Goal: Navigation & Orientation: Find specific page/section

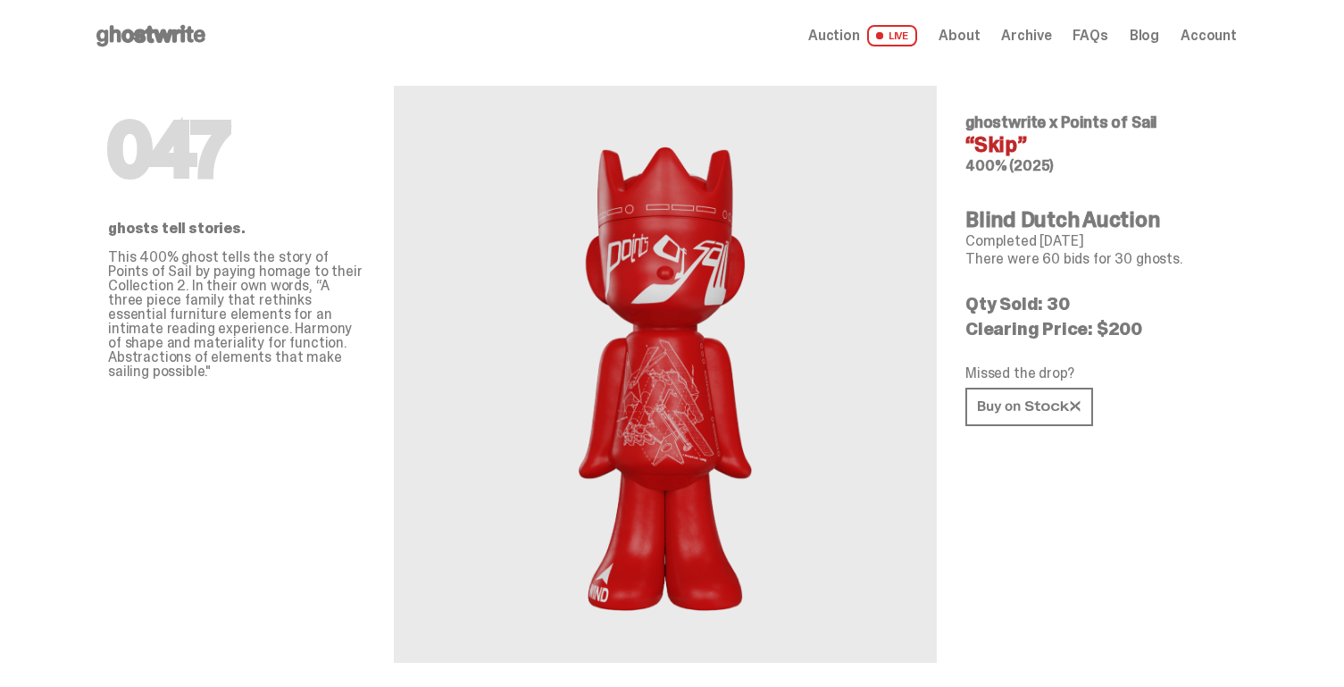
click at [860, 41] on span "Auction" at bounding box center [834, 36] width 52 height 14
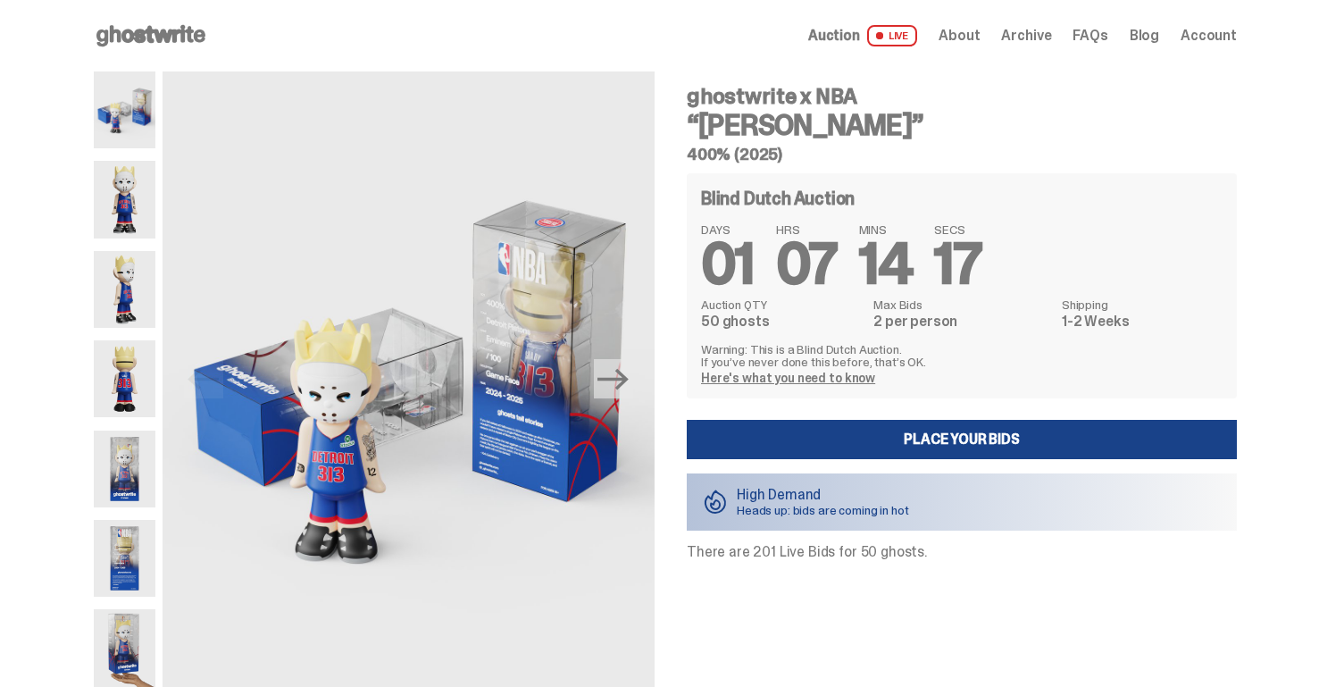
click at [153, 32] on use at bounding box center [150, 35] width 109 height 21
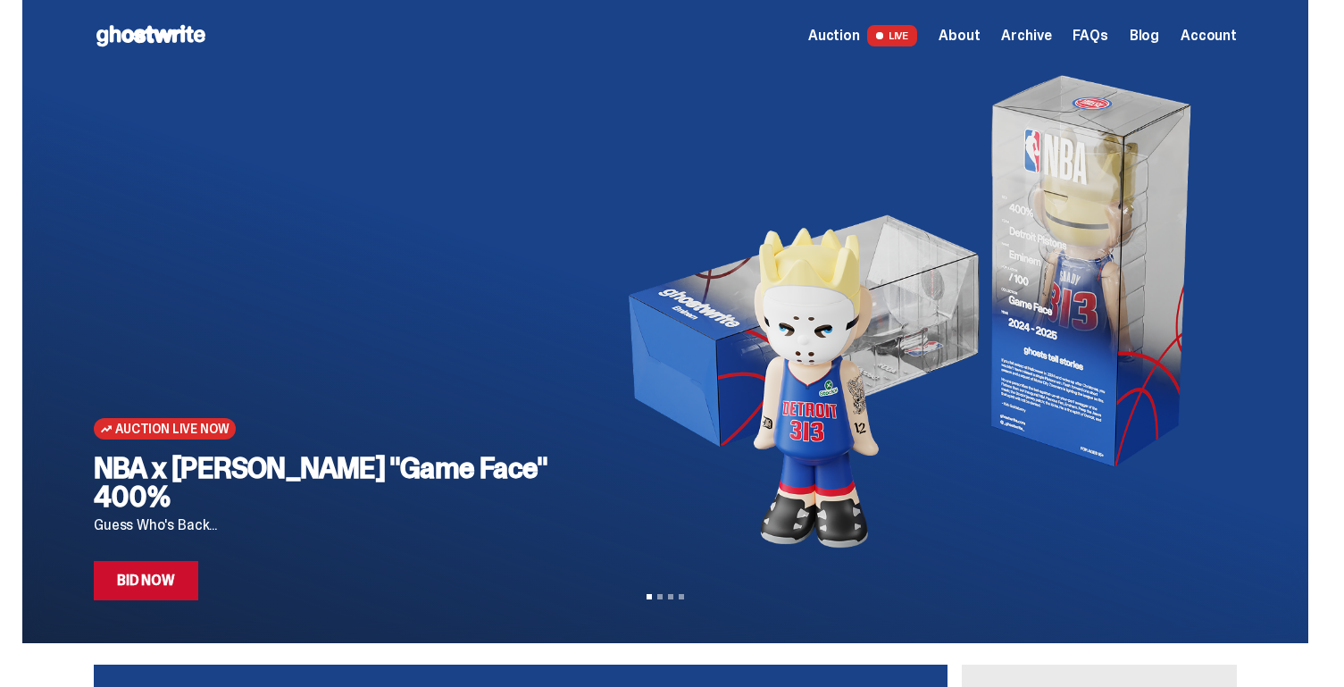
click at [839, 29] on span "Auction" at bounding box center [834, 36] width 52 height 14
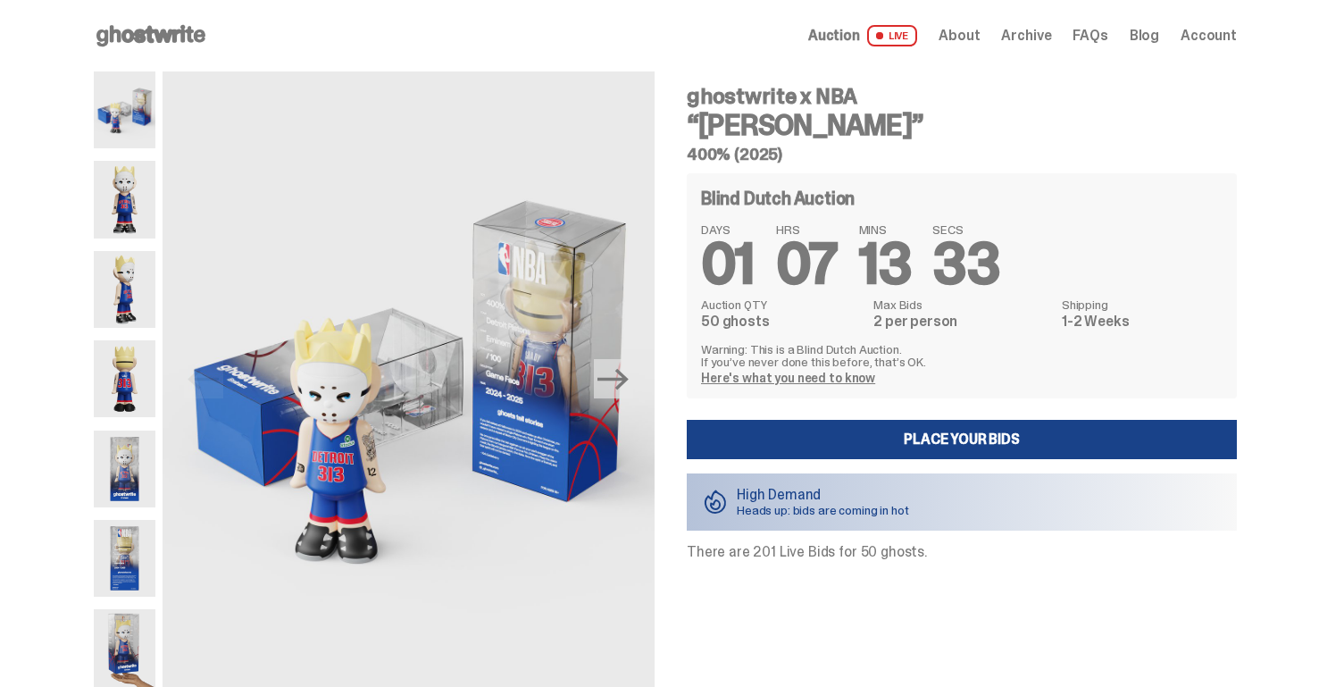
click at [1040, 40] on span "Archive" at bounding box center [1026, 36] width 50 height 14
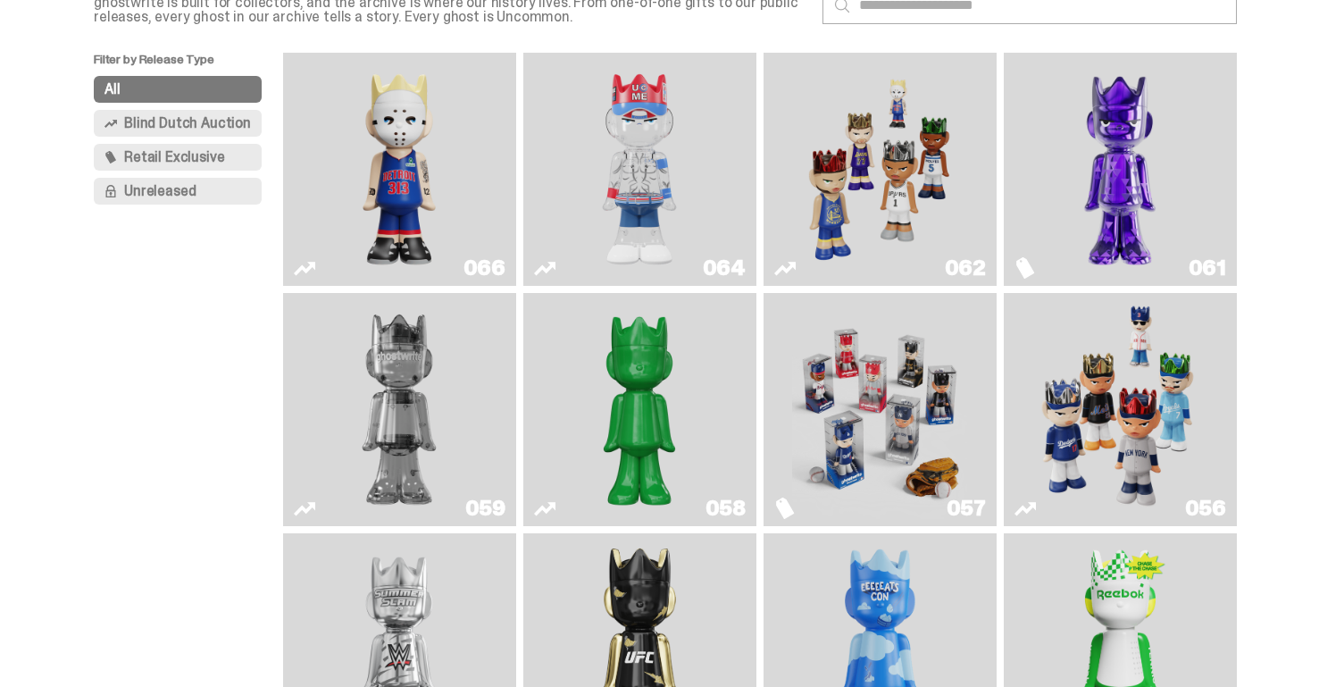
scroll to position [142, 0]
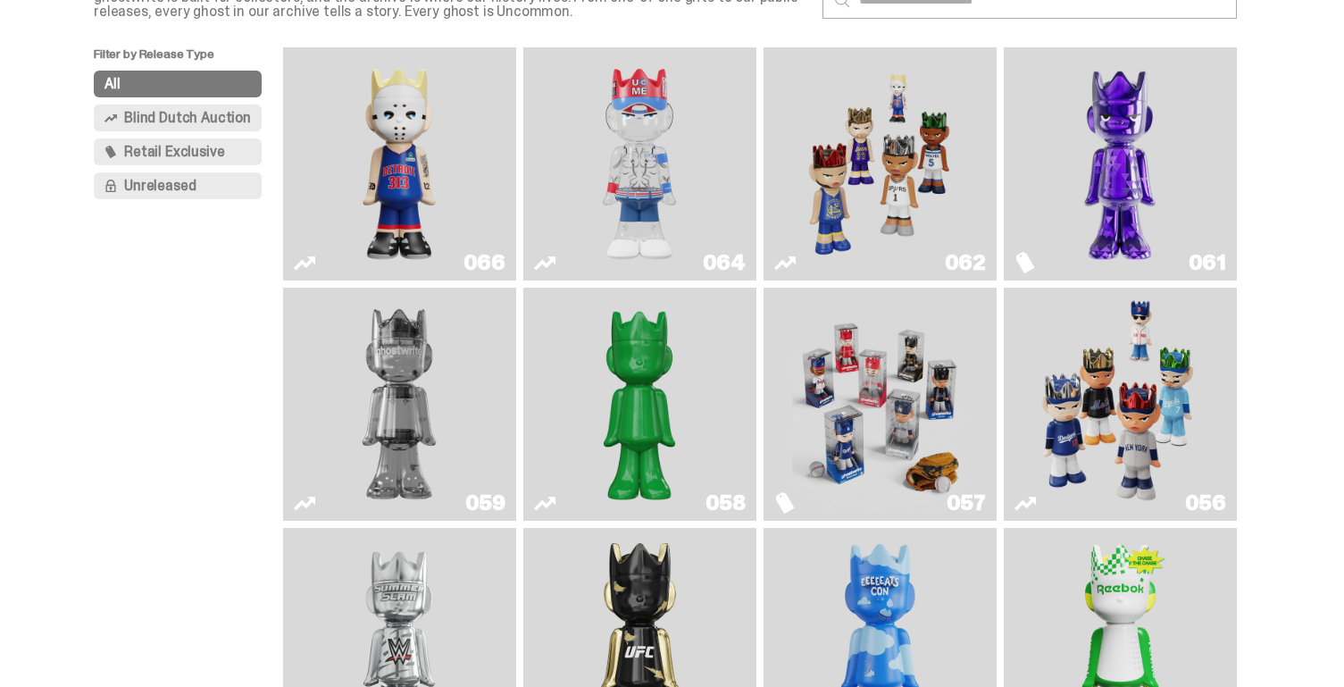
click at [648, 123] on img "You Can't See Me" at bounding box center [639, 163] width 175 height 219
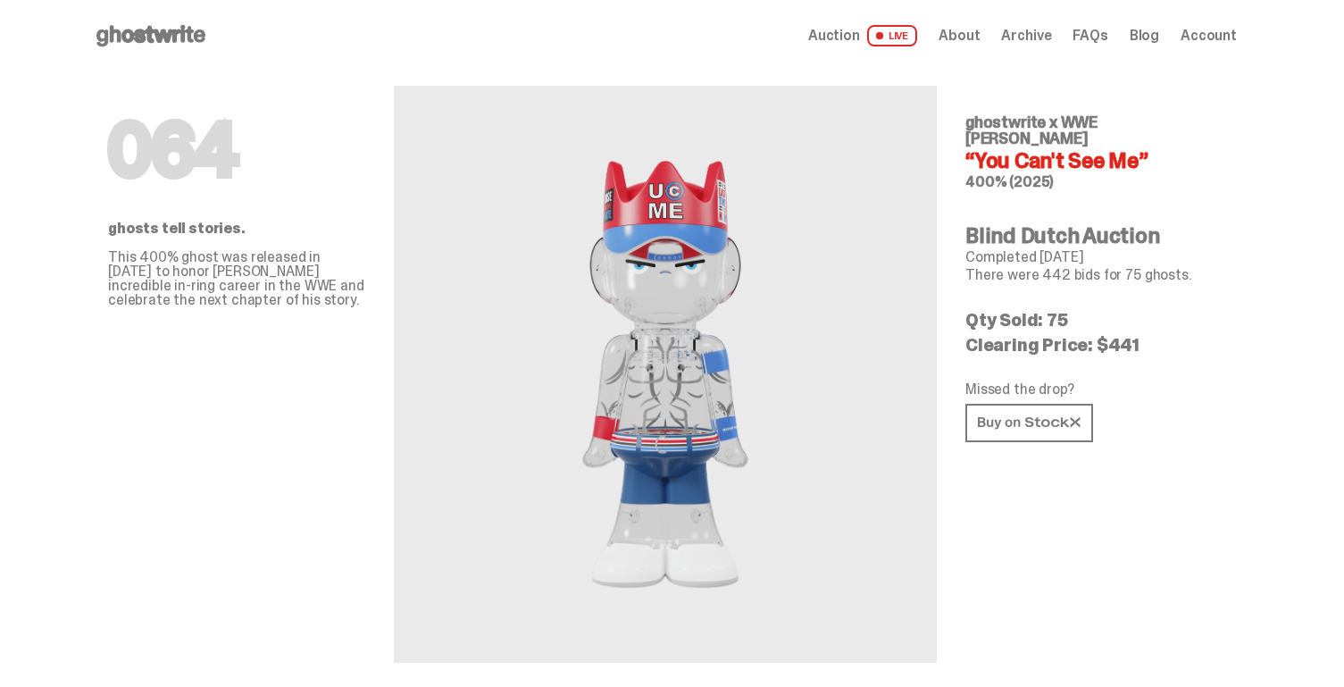
click at [1038, 34] on span "Archive" at bounding box center [1026, 36] width 50 height 14
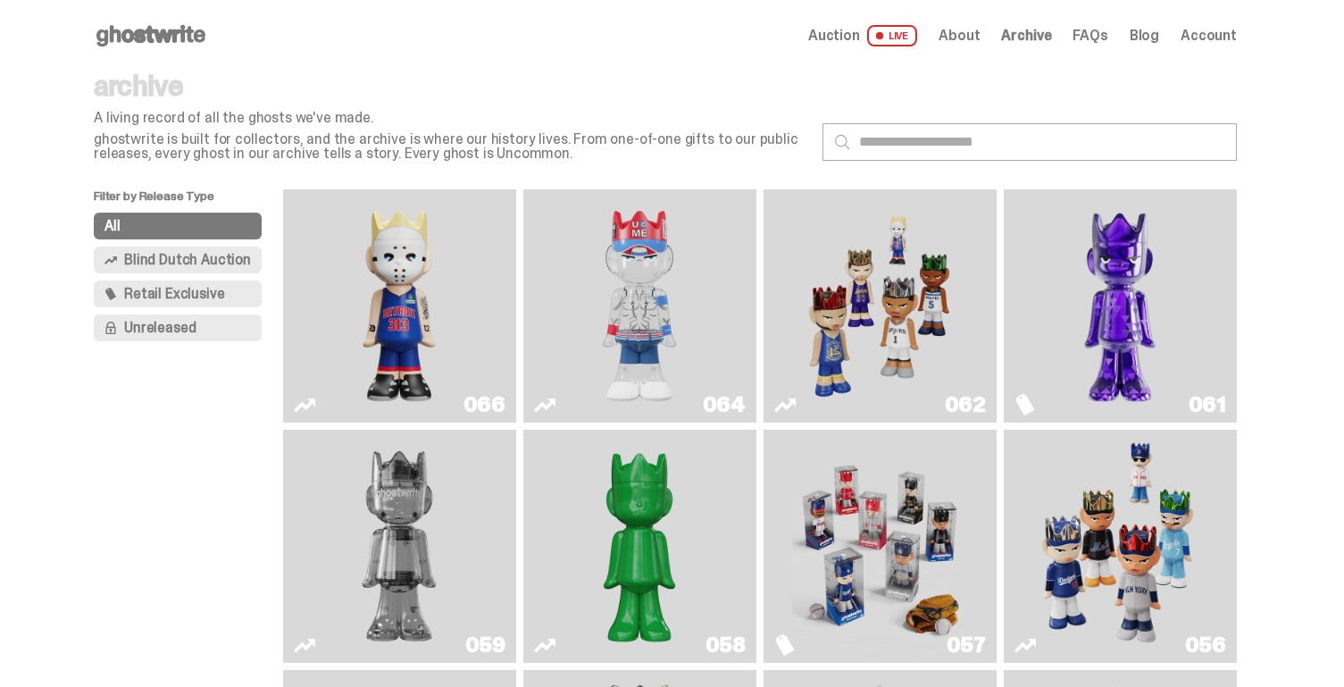
click at [416, 292] on img "Eminem" at bounding box center [399, 306] width 175 height 219
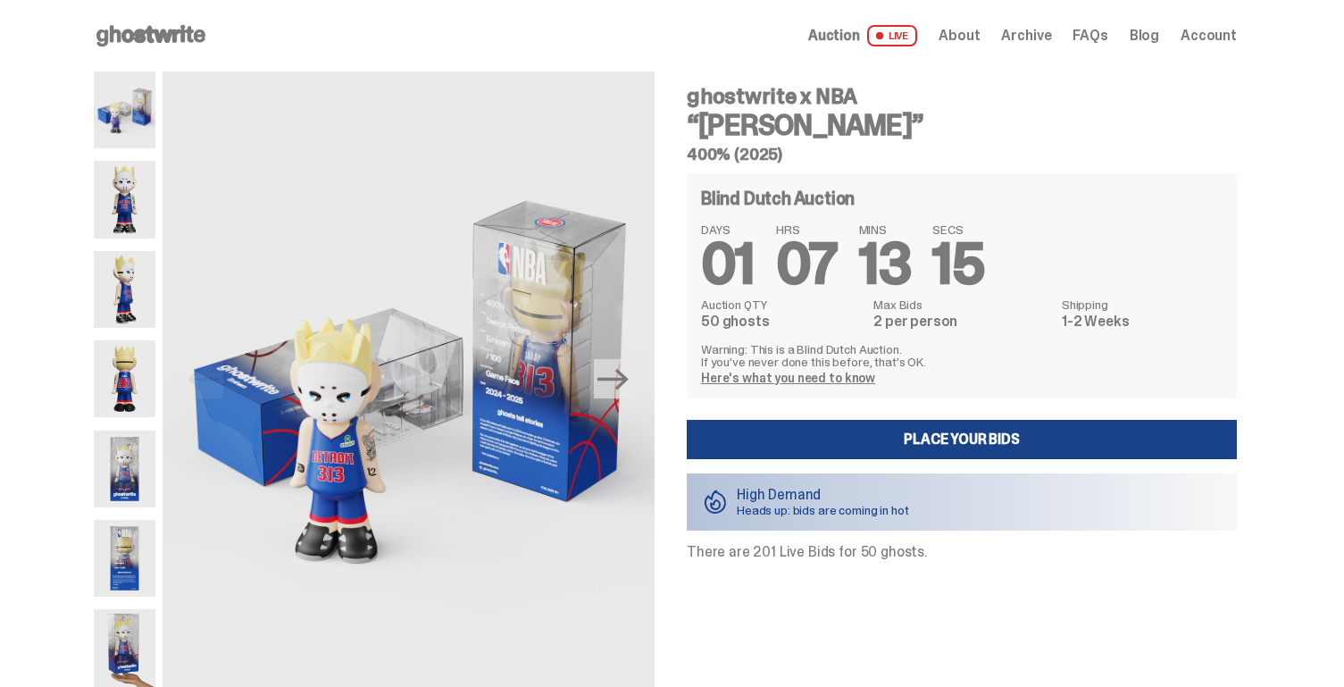
click at [1041, 29] on span "Archive" at bounding box center [1026, 36] width 50 height 14
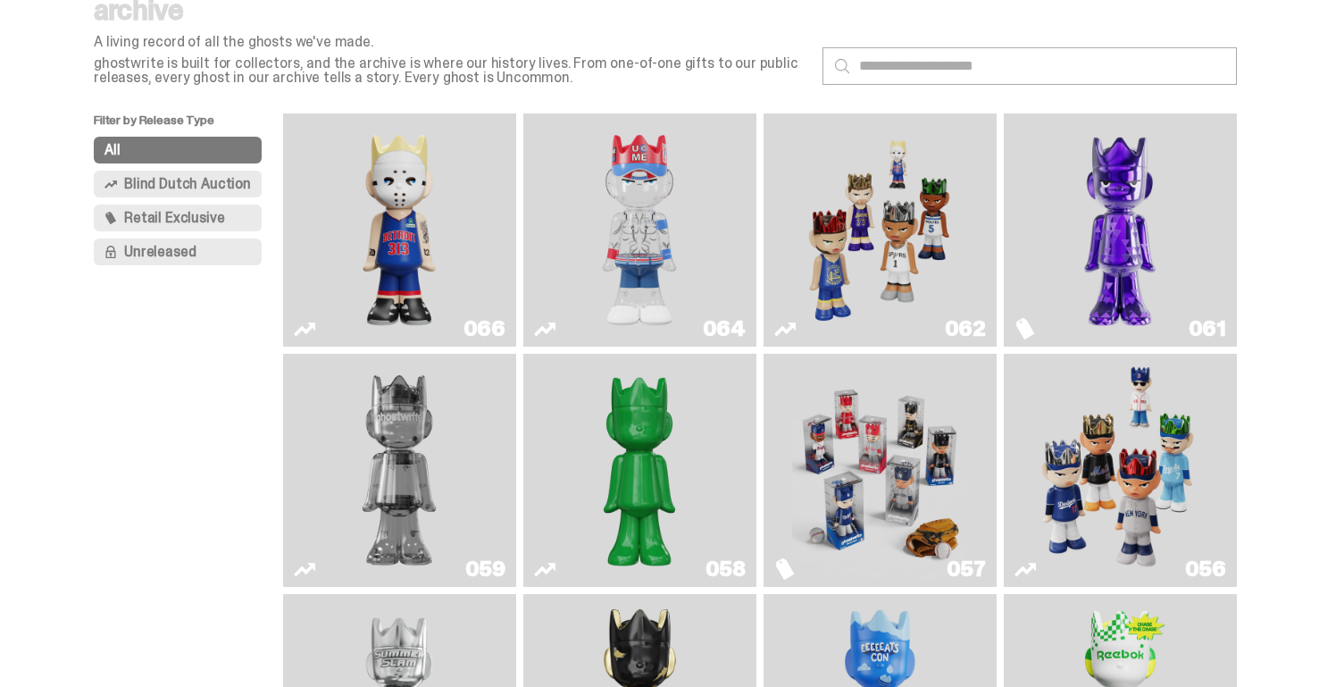
scroll to position [89, 0]
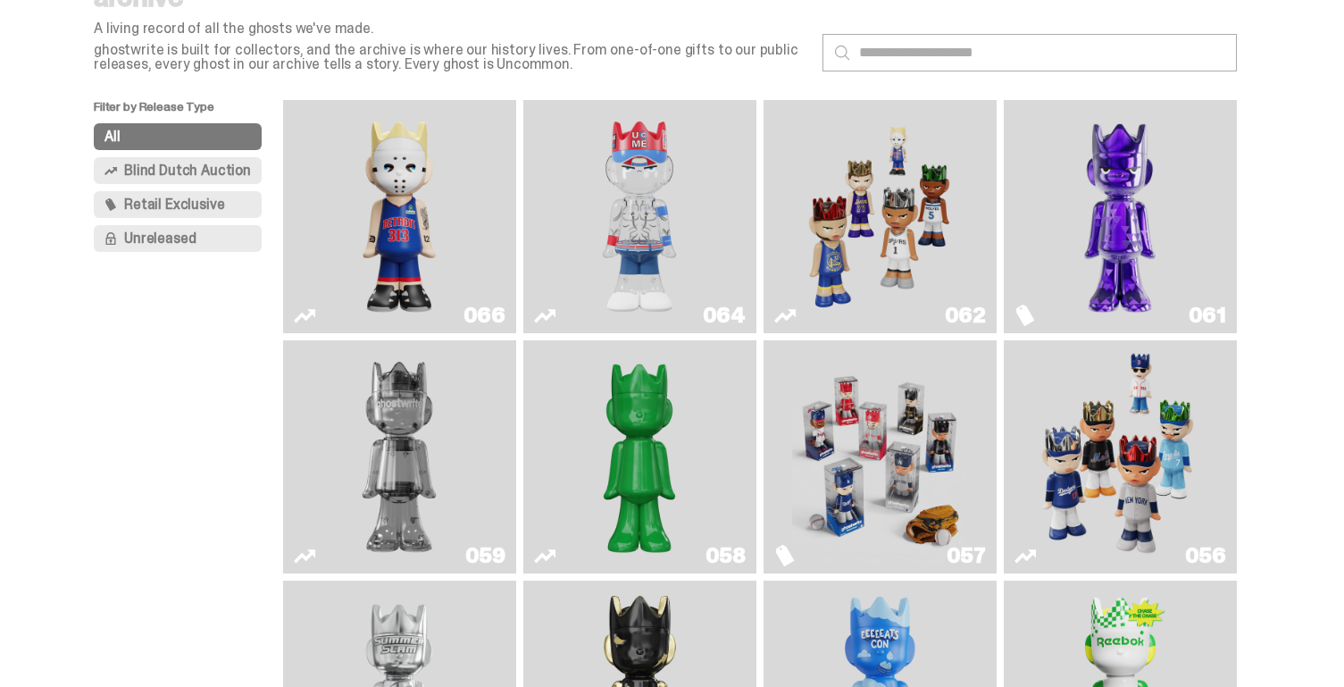
click at [1132, 199] on img "Fantasy" at bounding box center [1120, 216] width 175 height 219
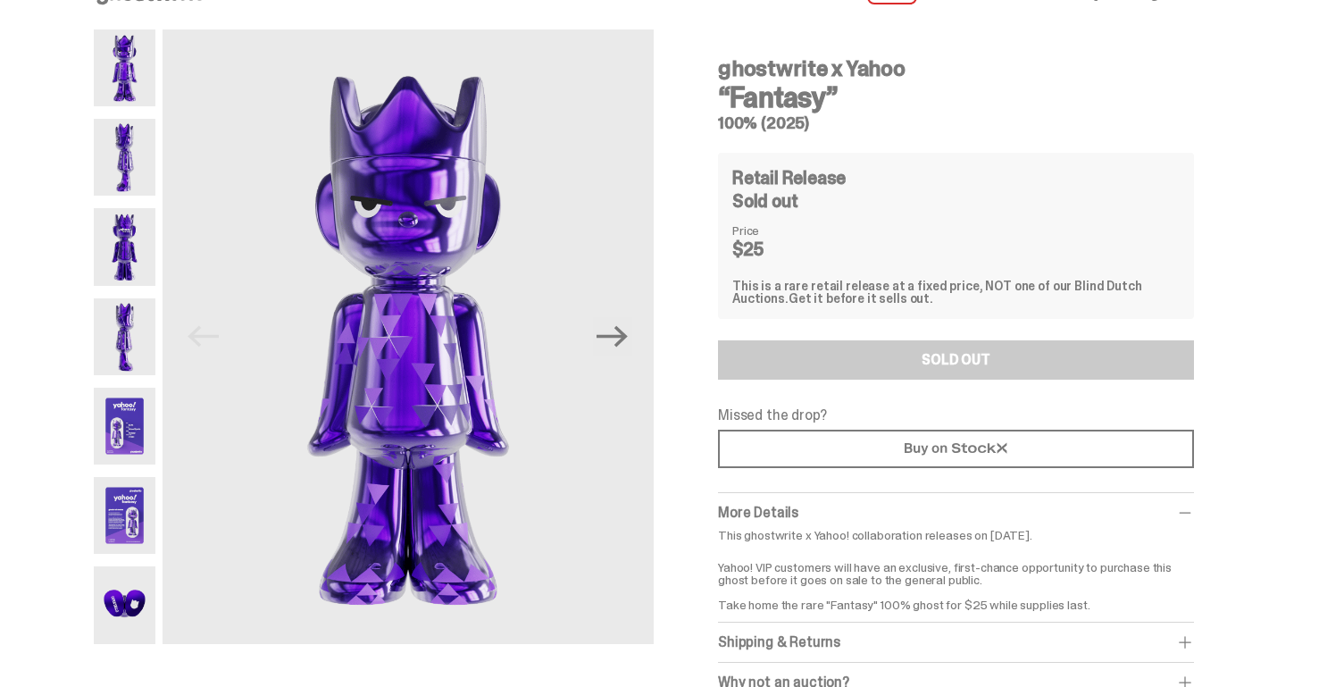
scroll to position [59, 0]
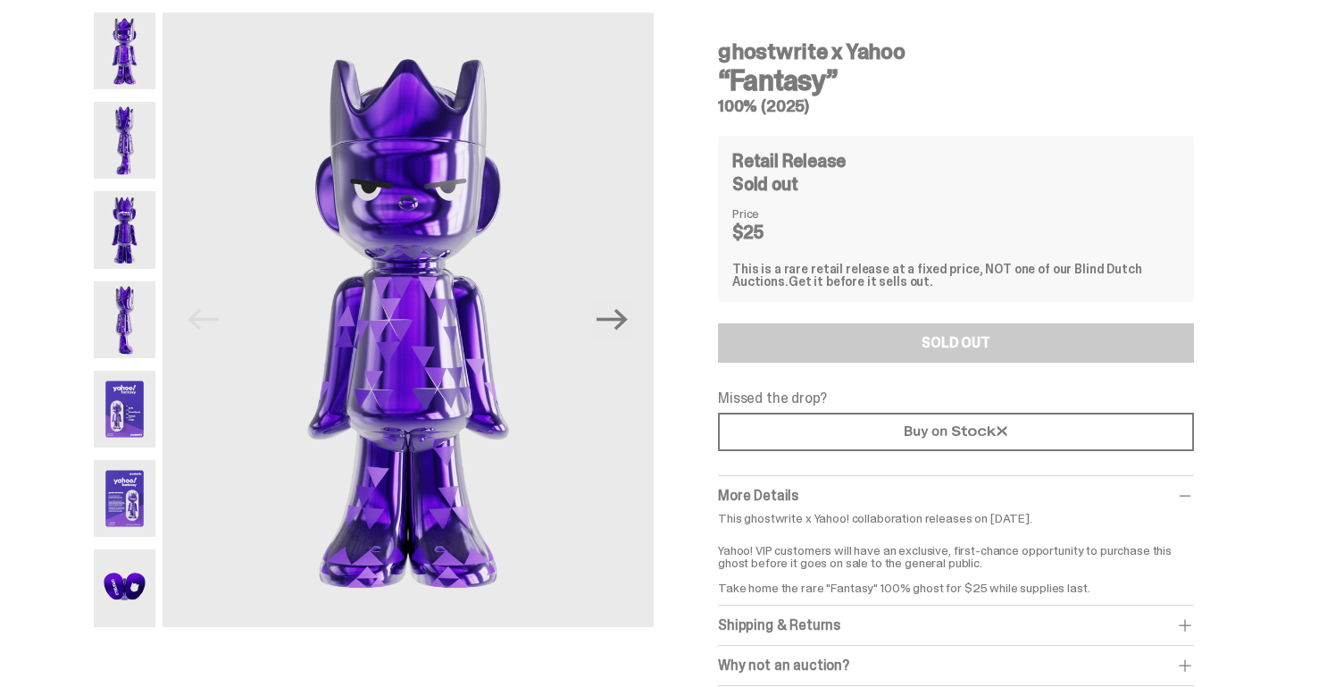
click at [140, 413] on img at bounding box center [125, 409] width 62 height 77
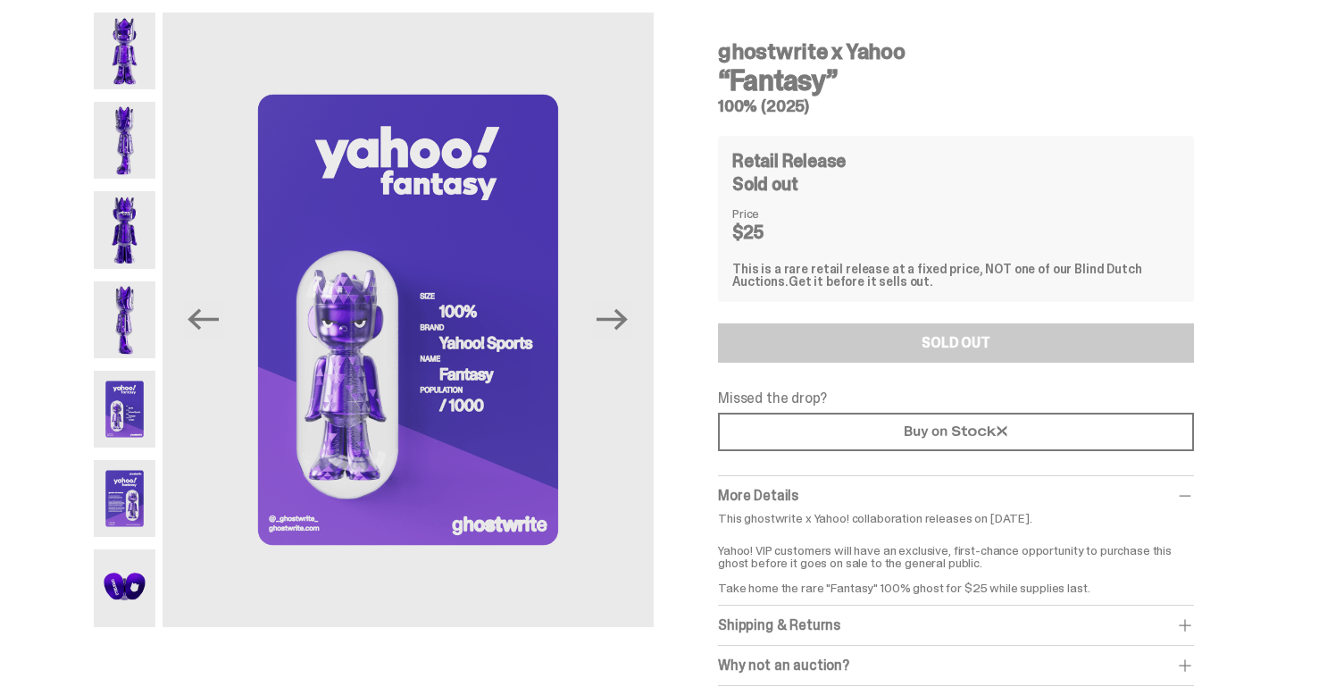
click at [142, 476] on img at bounding box center [125, 498] width 62 height 77
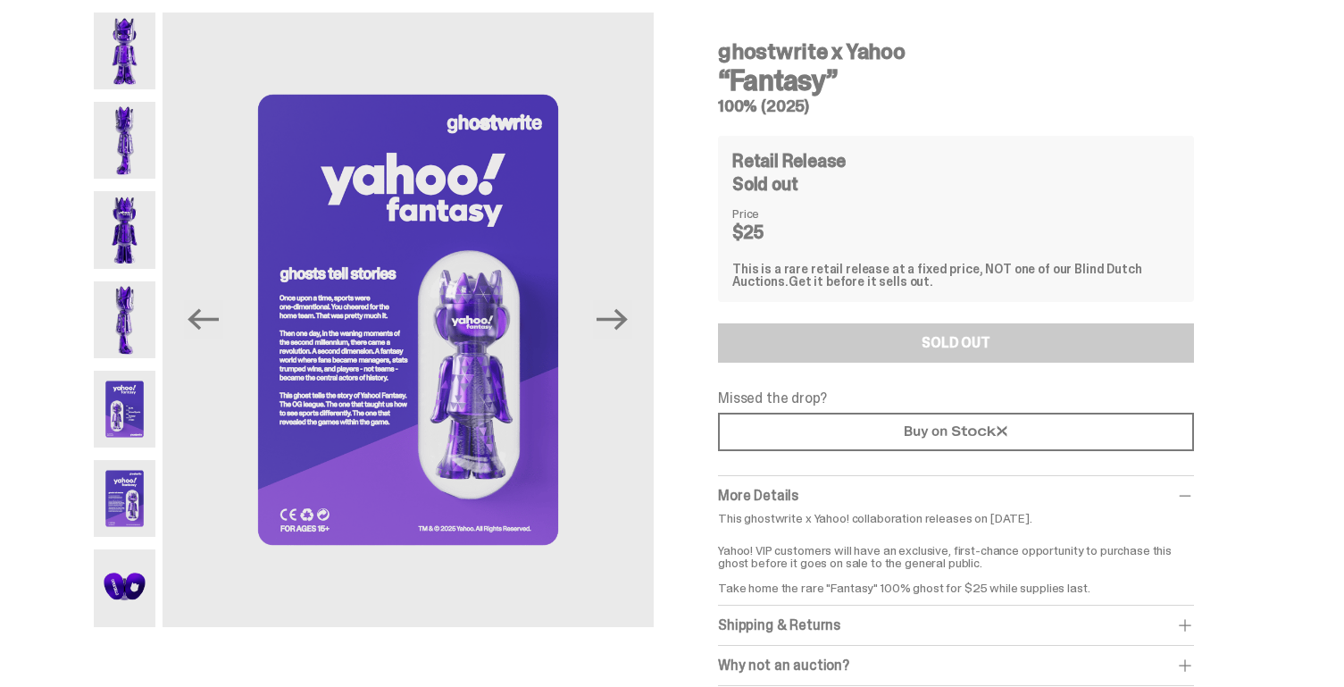
click at [107, 374] on img at bounding box center [125, 409] width 62 height 77
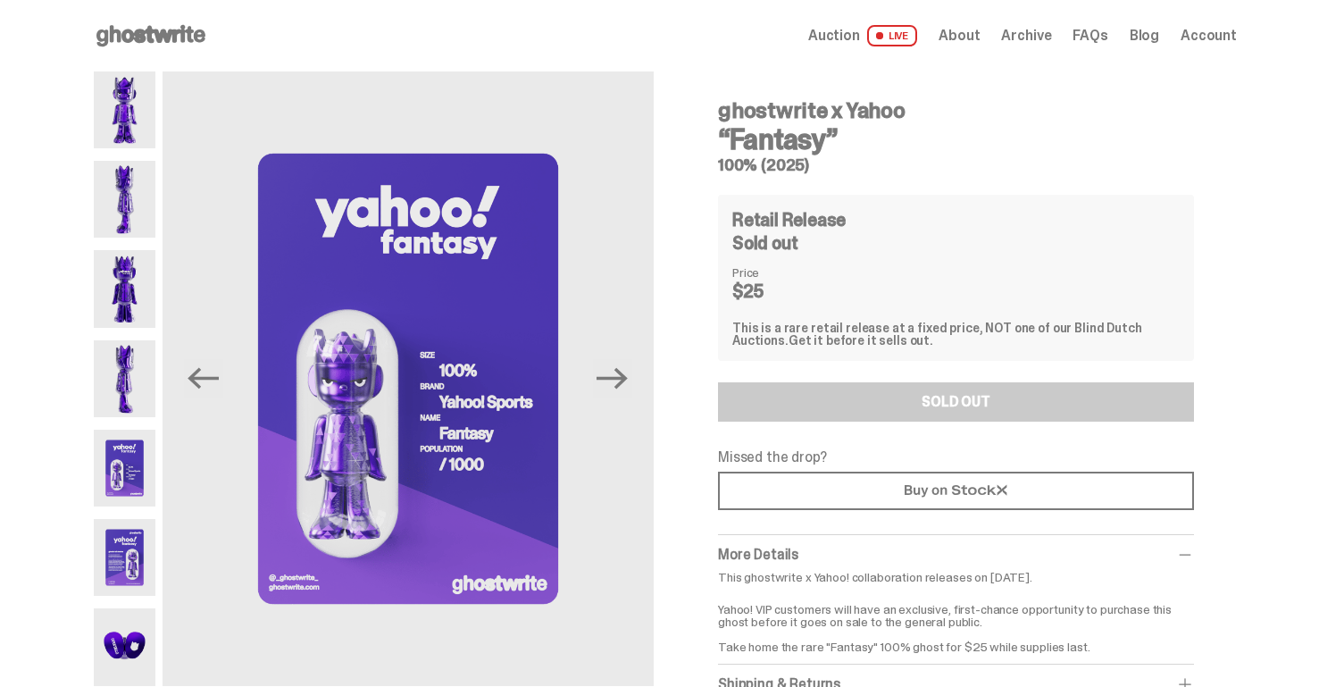
click at [1051, 42] on span "Archive" at bounding box center [1026, 36] width 50 height 14
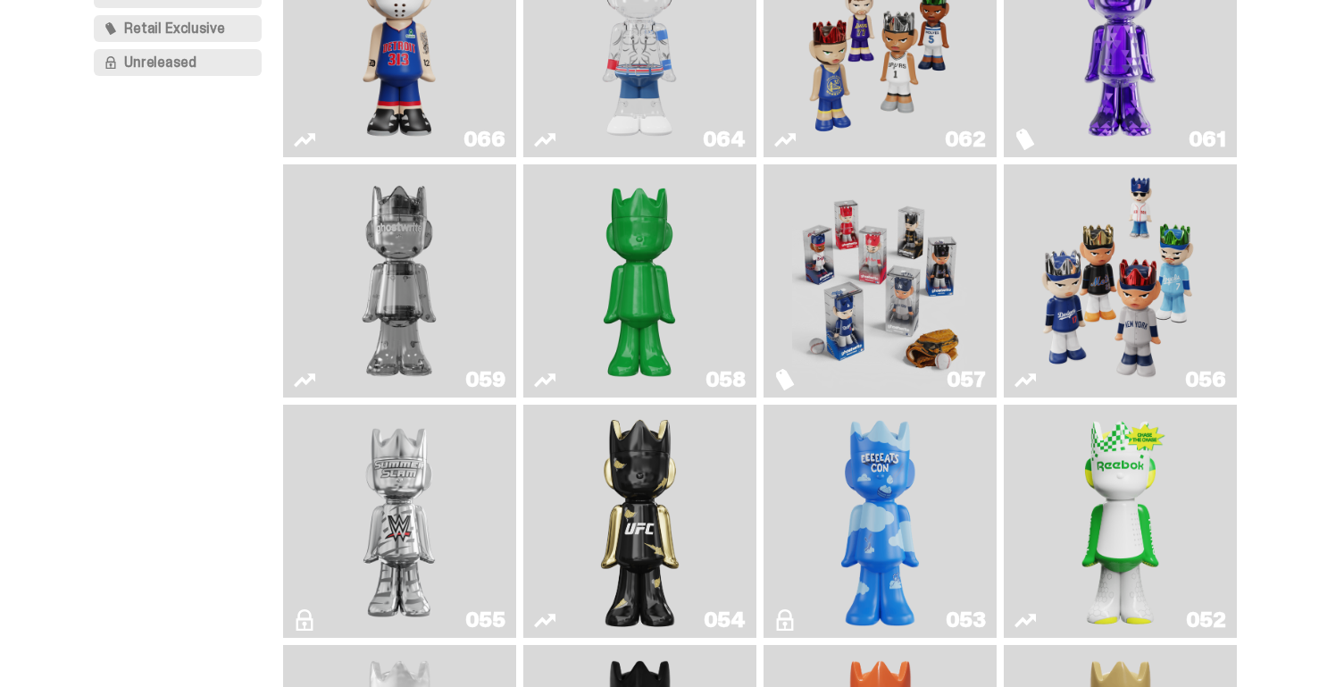
scroll to position [266, 0]
click at [456, 349] on img "Two" at bounding box center [399, 280] width 175 height 219
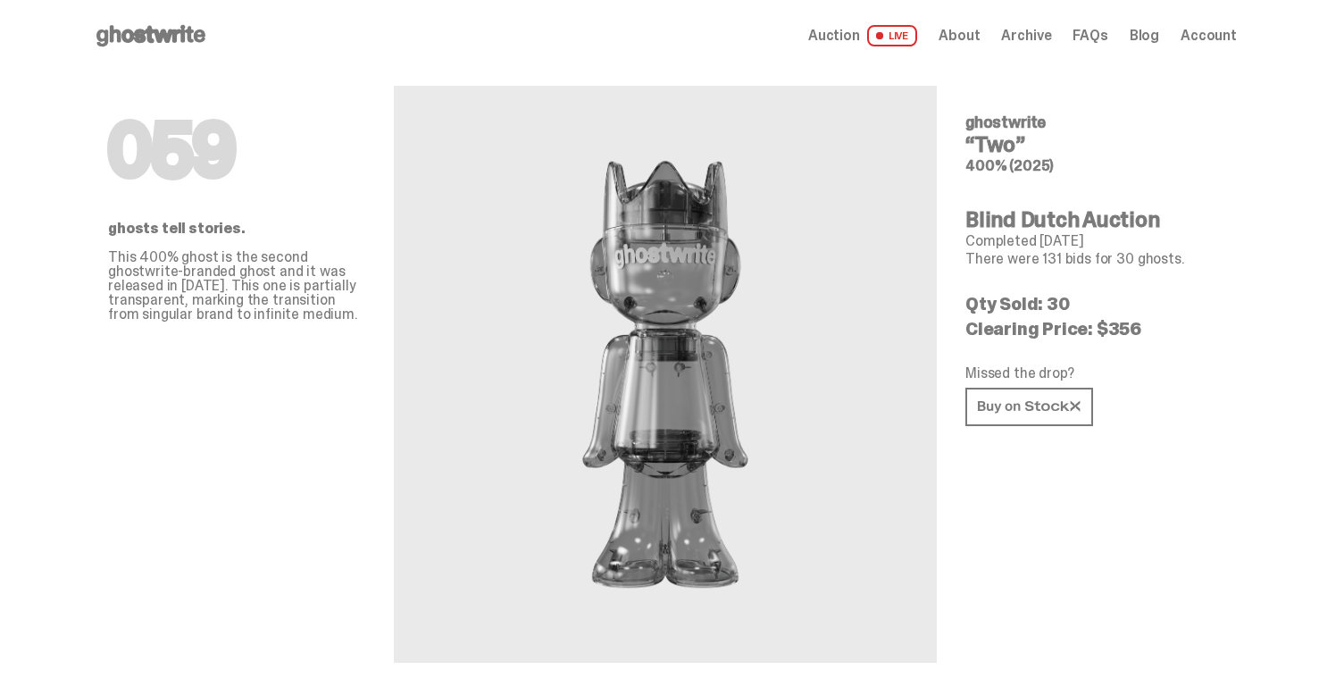
click at [1039, 29] on span "Archive" at bounding box center [1026, 36] width 50 height 14
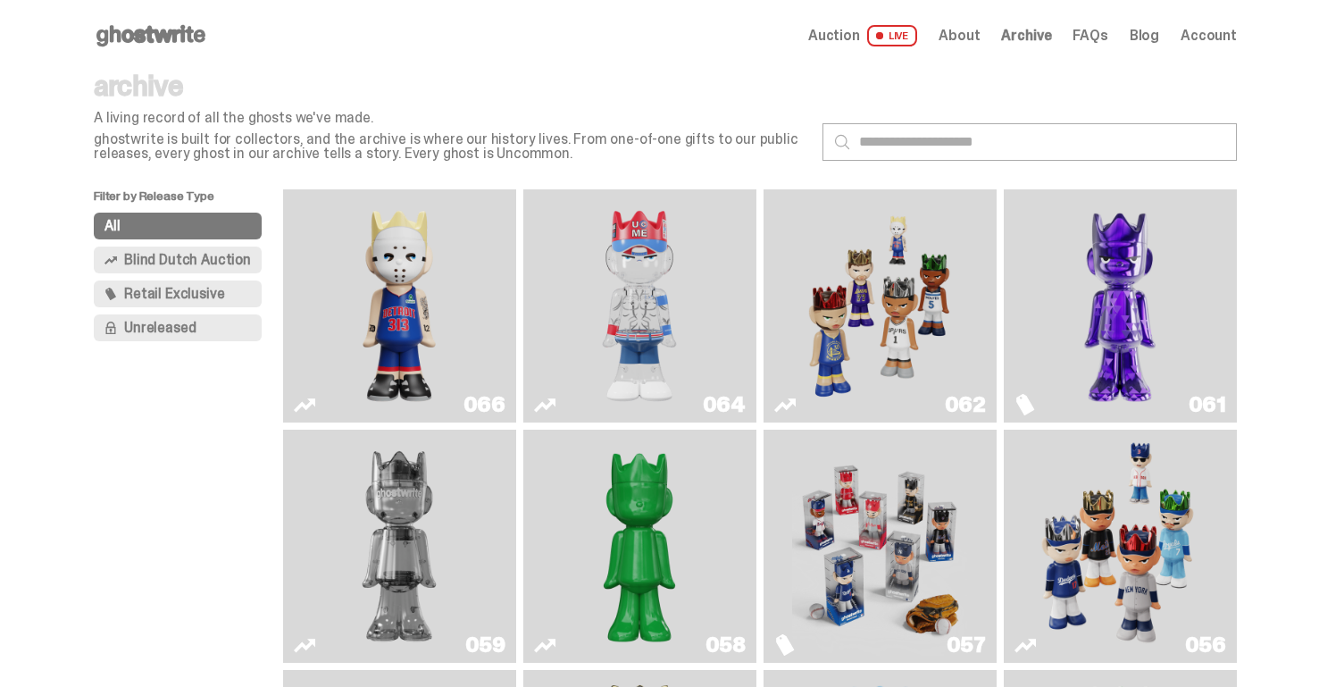
click at [203, 297] on span "Retail Exclusive" at bounding box center [174, 294] width 100 height 14
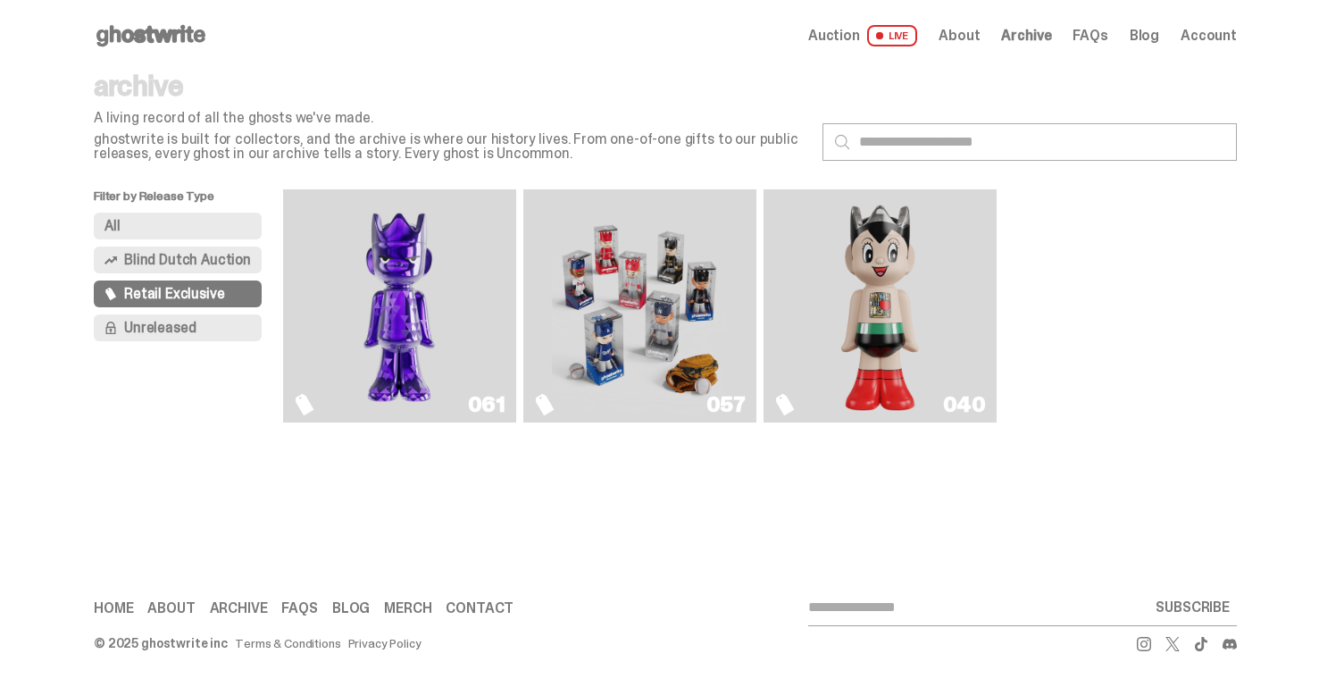
click at [196, 324] on span "Unreleased" at bounding box center [159, 328] width 71 height 14
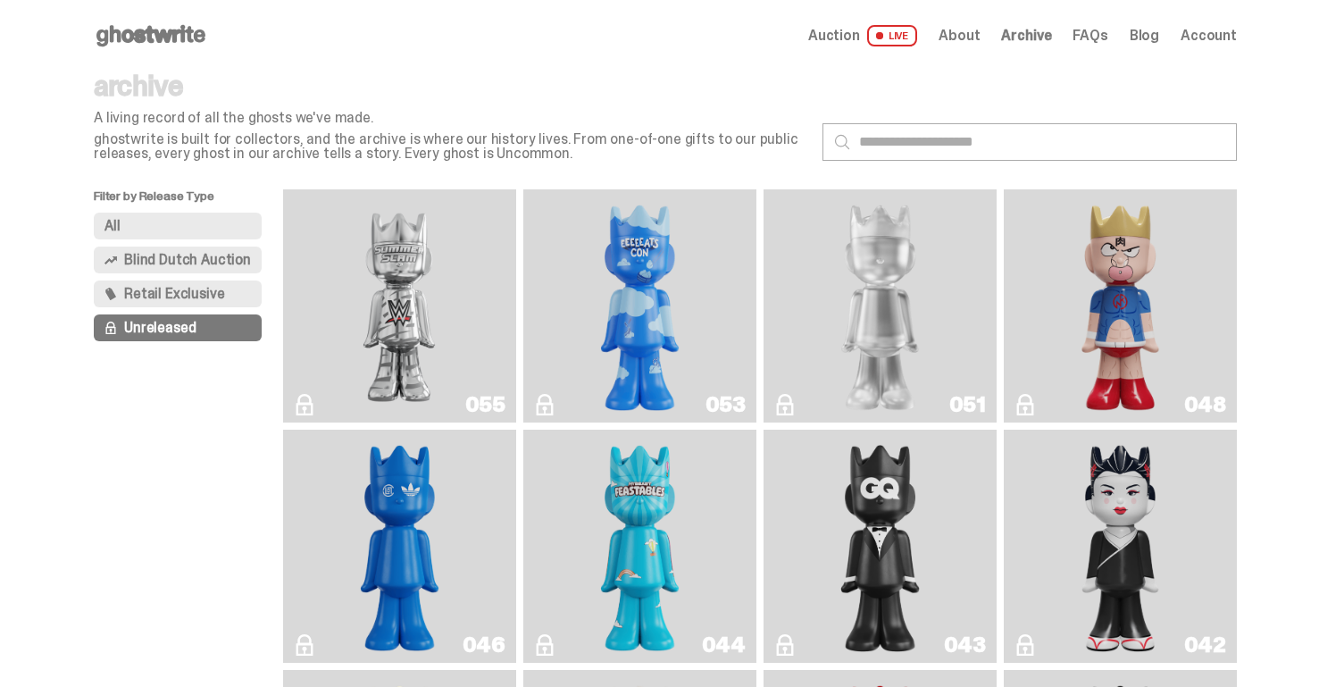
click at [1046, 31] on span "Archive" at bounding box center [1026, 36] width 50 height 14
